Goal: Find specific page/section: Find specific page/section

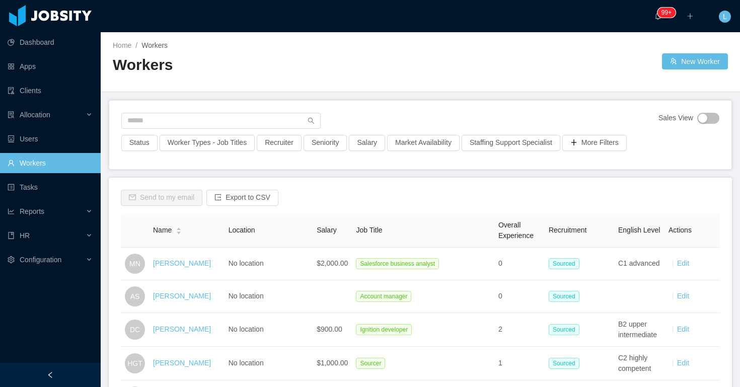
click at [230, 113] on input "text" at bounding box center [220, 121] width 199 height 16
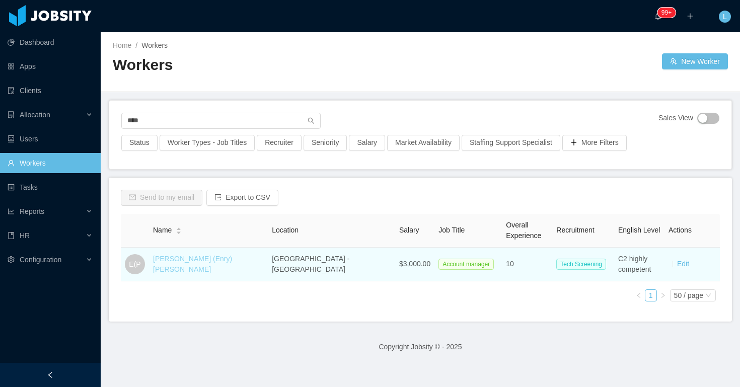
type input "****"
click at [188, 263] on link "Enriqueta (Enry) Pineda" at bounding box center [192, 264] width 79 height 19
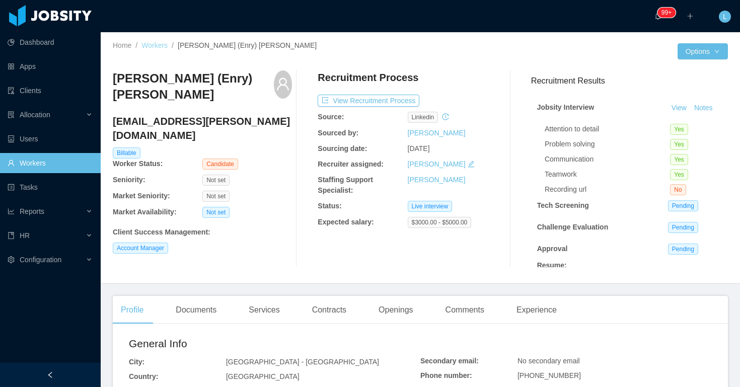
click at [154, 46] on link "Workers" at bounding box center [154, 45] width 26 height 8
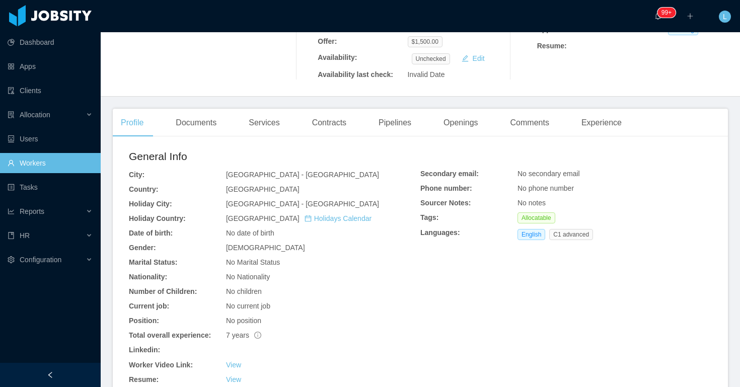
scroll to position [258, 0]
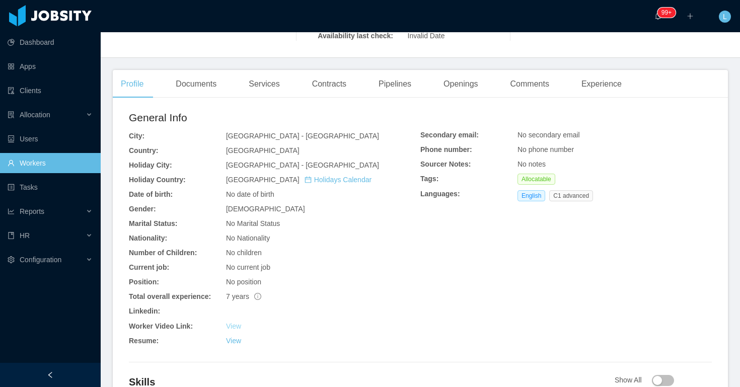
click at [234, 322] on link "View" at bounding box center [233, 326] width 15 height 8
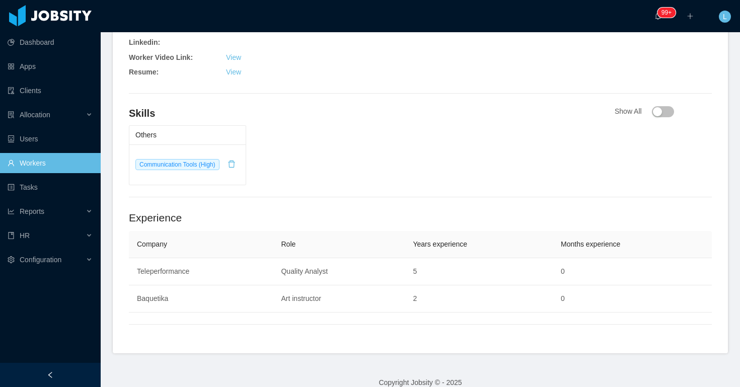
scroll to position [529, 0]
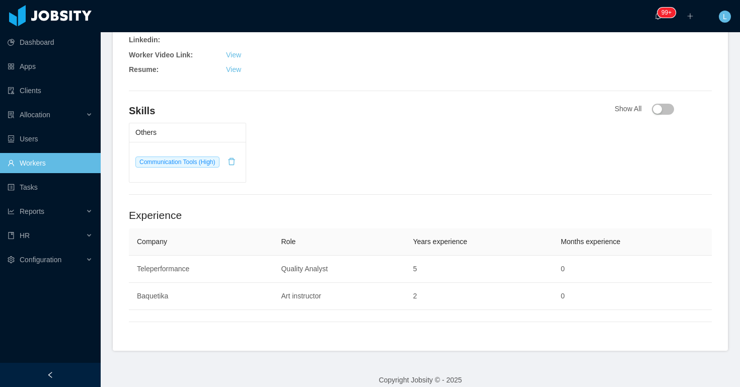
click at [665, 104] on button "button" at bounding box center [663, 109] width 22 height 11
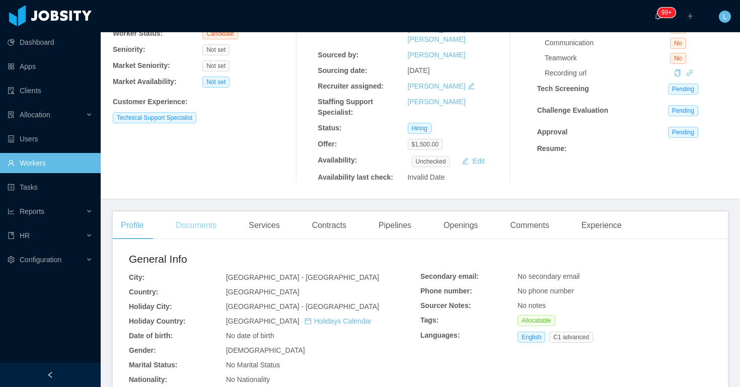
click at [201, 211] on div "Documents" at bounding box center [196, 225] width 57 height 28
